Goal: Information Seeking & Learning: Learn about a topic

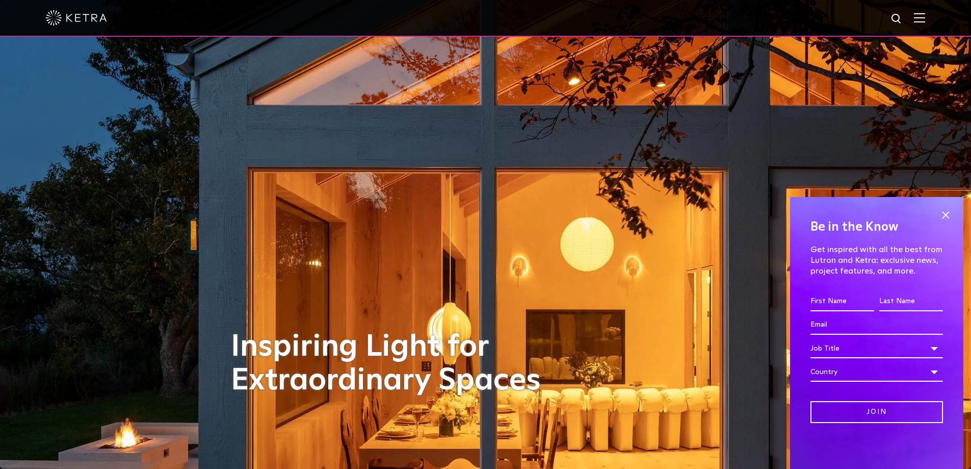
click at [925, 15] on img at bounding box center [919, 18] width 11 height 10
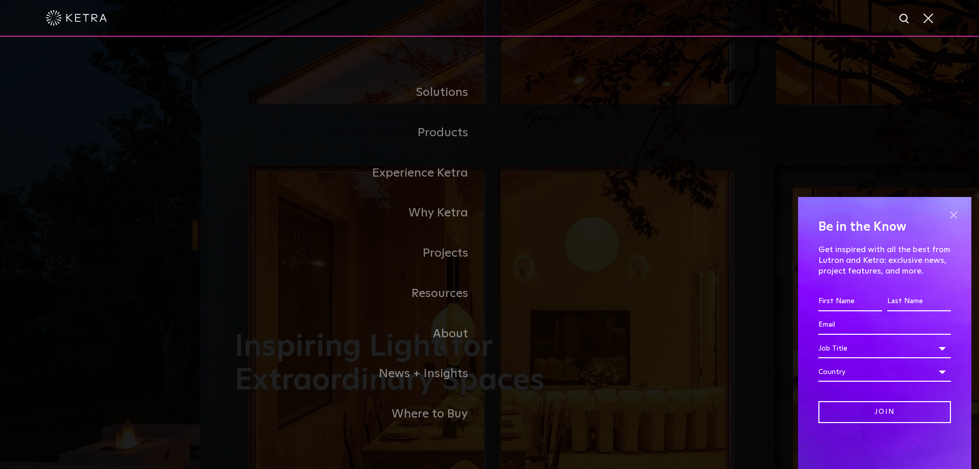
click at [954, 212] on span at bounding box center [953, 214] width 15 height 15
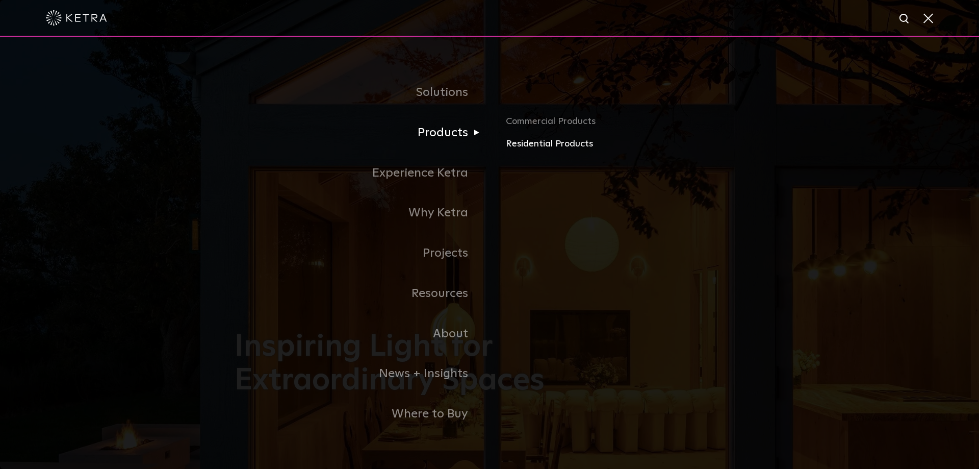
click at [535, 146] on link "Residential Products" at bounding box center [625, 144] width 239 height 15
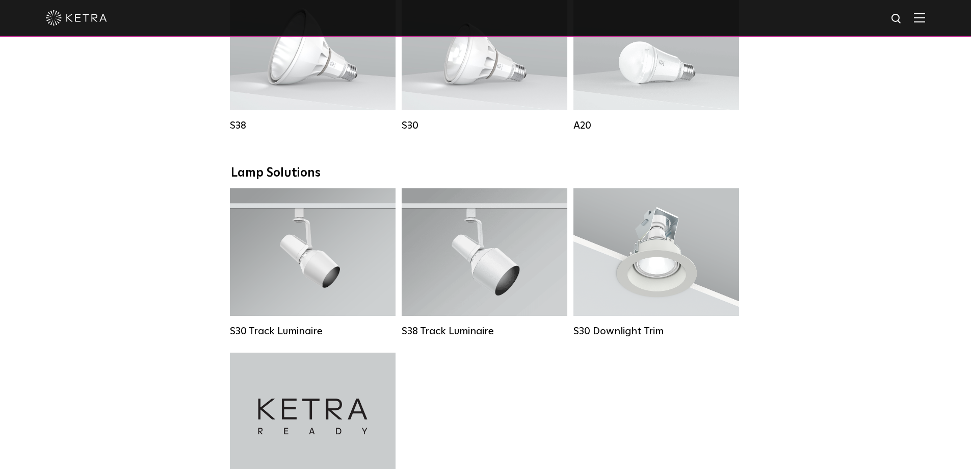
scroll to position [510, 0]
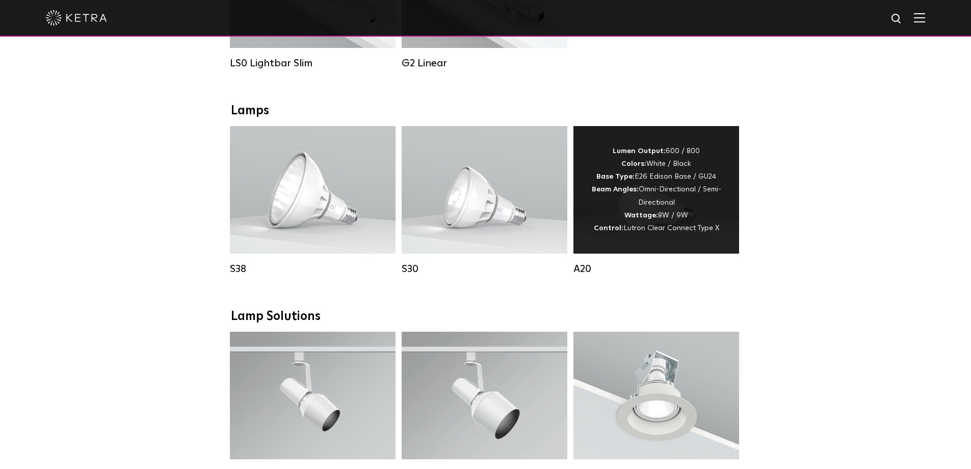
click at [697, 188] on div "Lumen Output: 600 / 800 Colors: White / Black Base Type: E26 Edison Base / GU24…" at bounding box center [656, 190] width 135 height 90
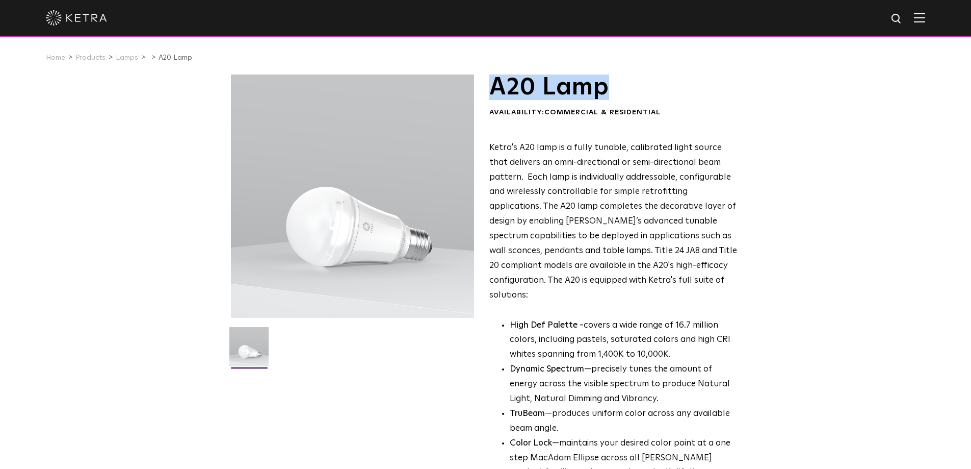
drag, startPoint x: 490, startPoint y: 88, endPoint x: 647, endPoint y: 89, distance: 157.1
click at [647, 89] on h1 "A20 Lamp" at bounding box center [614, 86] width 248 height 25
